Goal: Find specific page/section: Find specific page/section

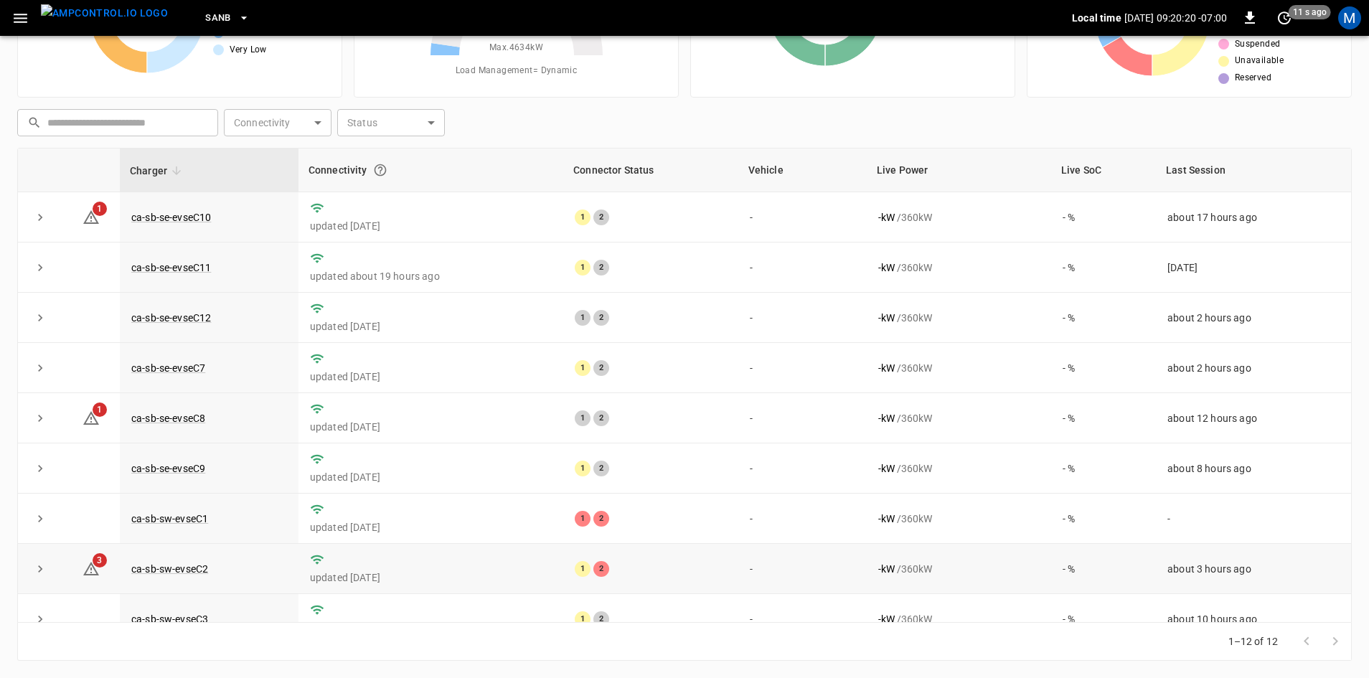
scroll to position [182, 0]
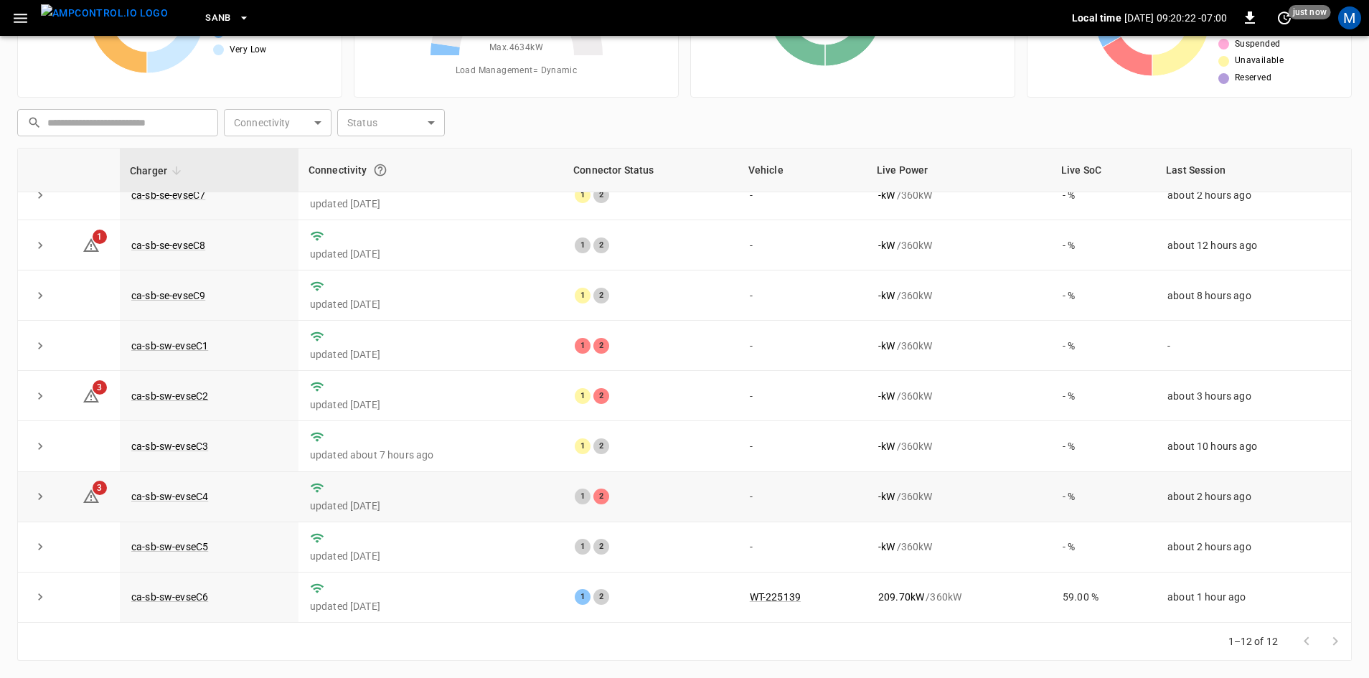
click at [188, 501] on td "ca-sb-sw-evseC4" at bounding box center [209, 497] width 179 height 50
click at [153, 496] on link "ca-sb-sw-evseC4" at bounding box center [169, 496] width 83 height 17
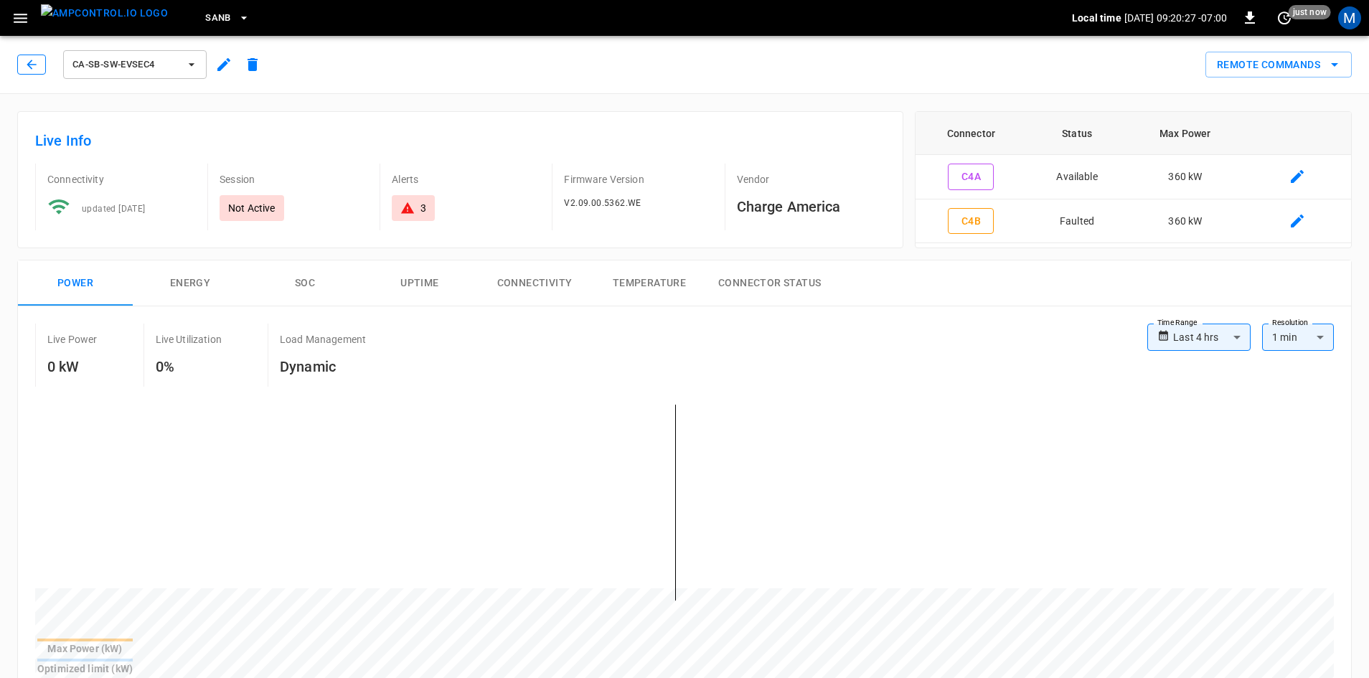
click at [32, 67] on icon "button" at bounding box center [31, 64] width 14 height 14
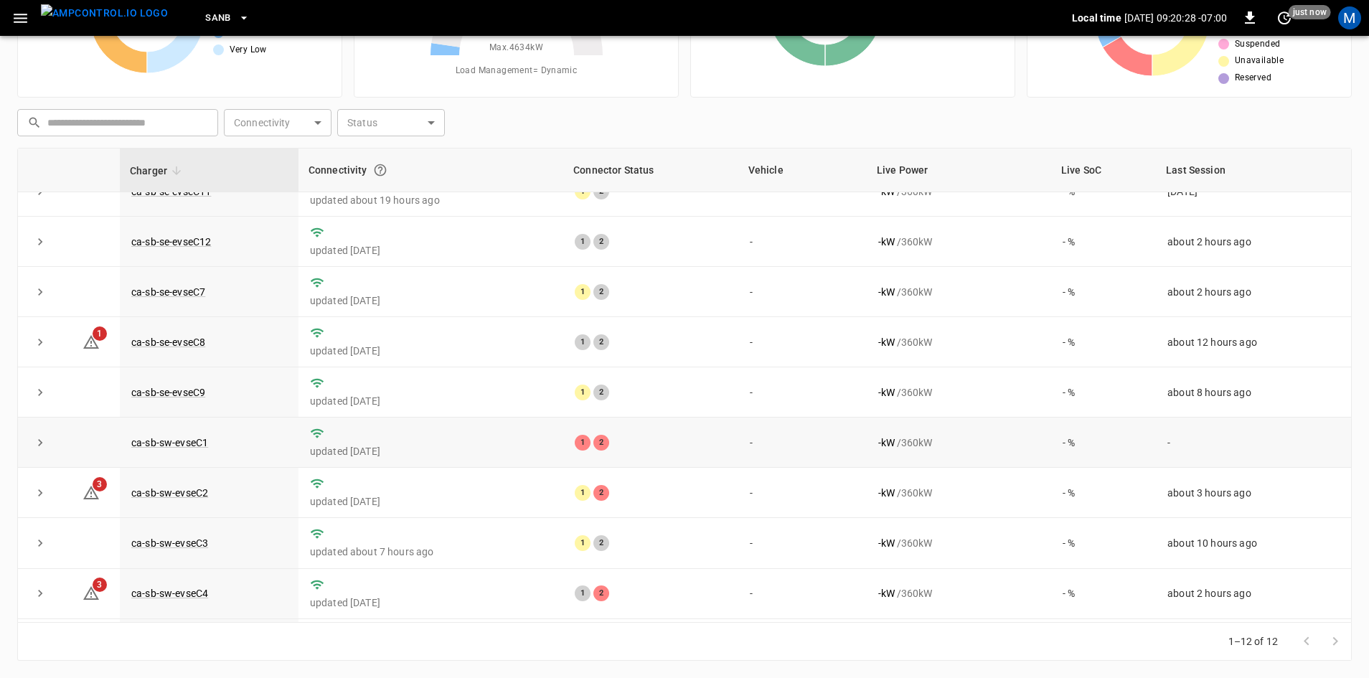
scroll to position [182, 0]
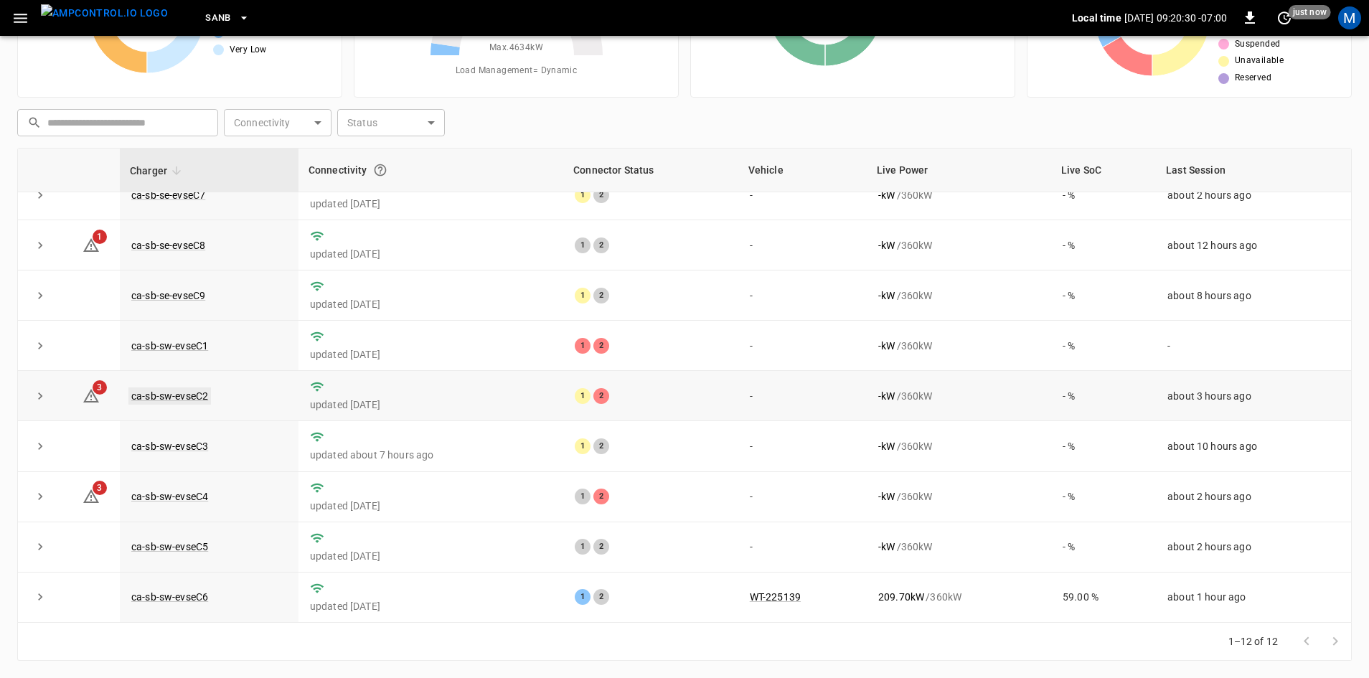
click at [171, 392] on link "ca-sb-sw-evseC2" at bounding box center [169, 395] width 83 height 17
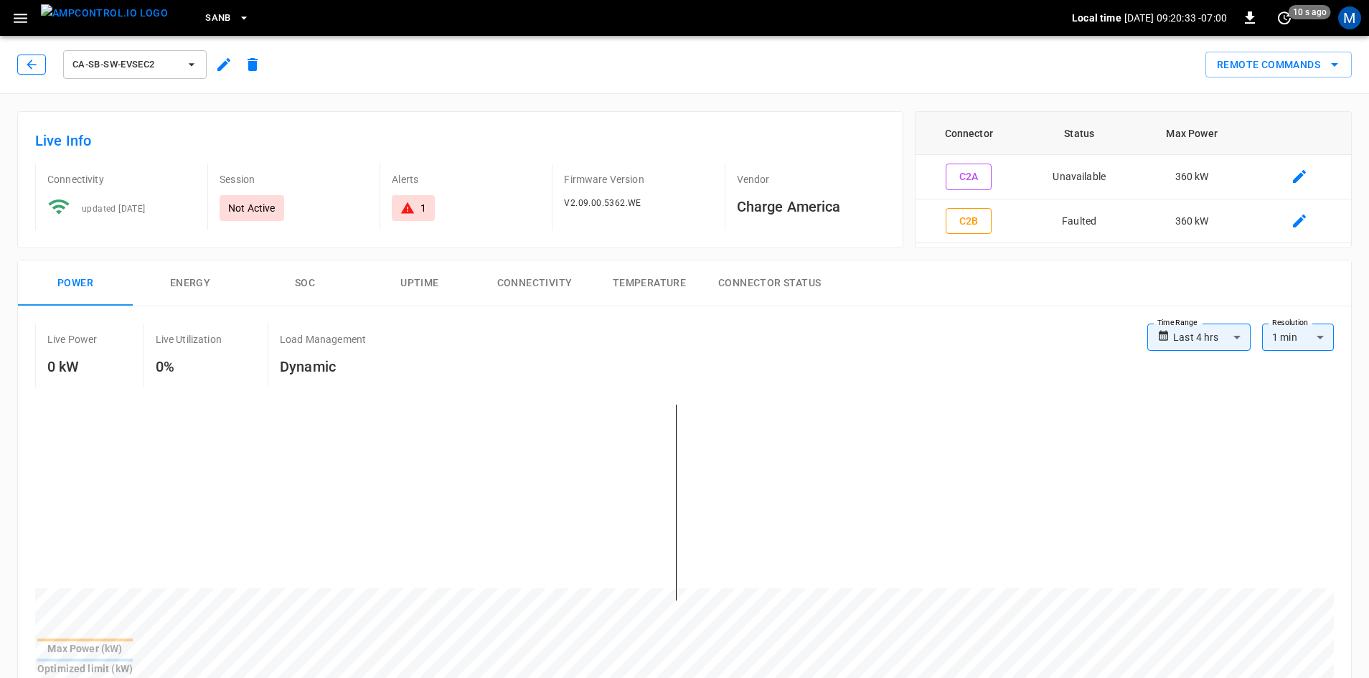
click at [39, 60] on button "button" at bounding box center [31, 65] width 29 height 20
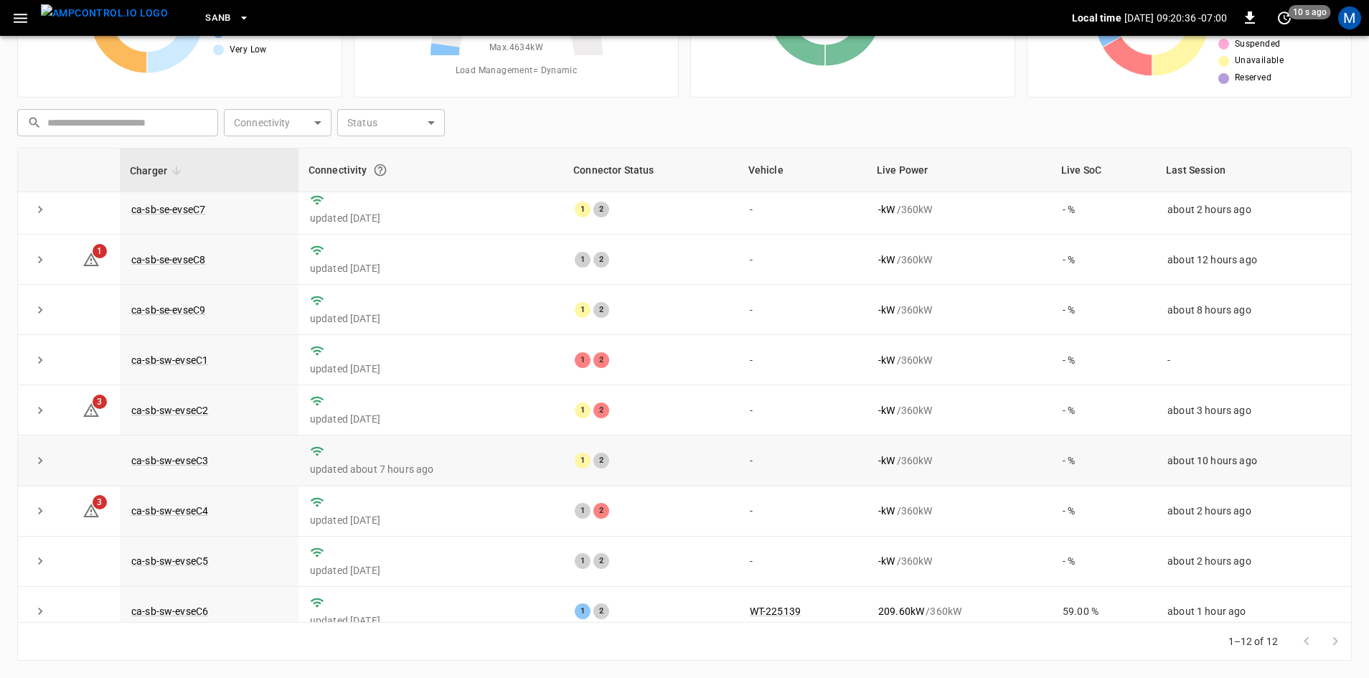
scroll to position [182, 0]
